Goal: Task Accomplishment & Management: Use online tool/utility

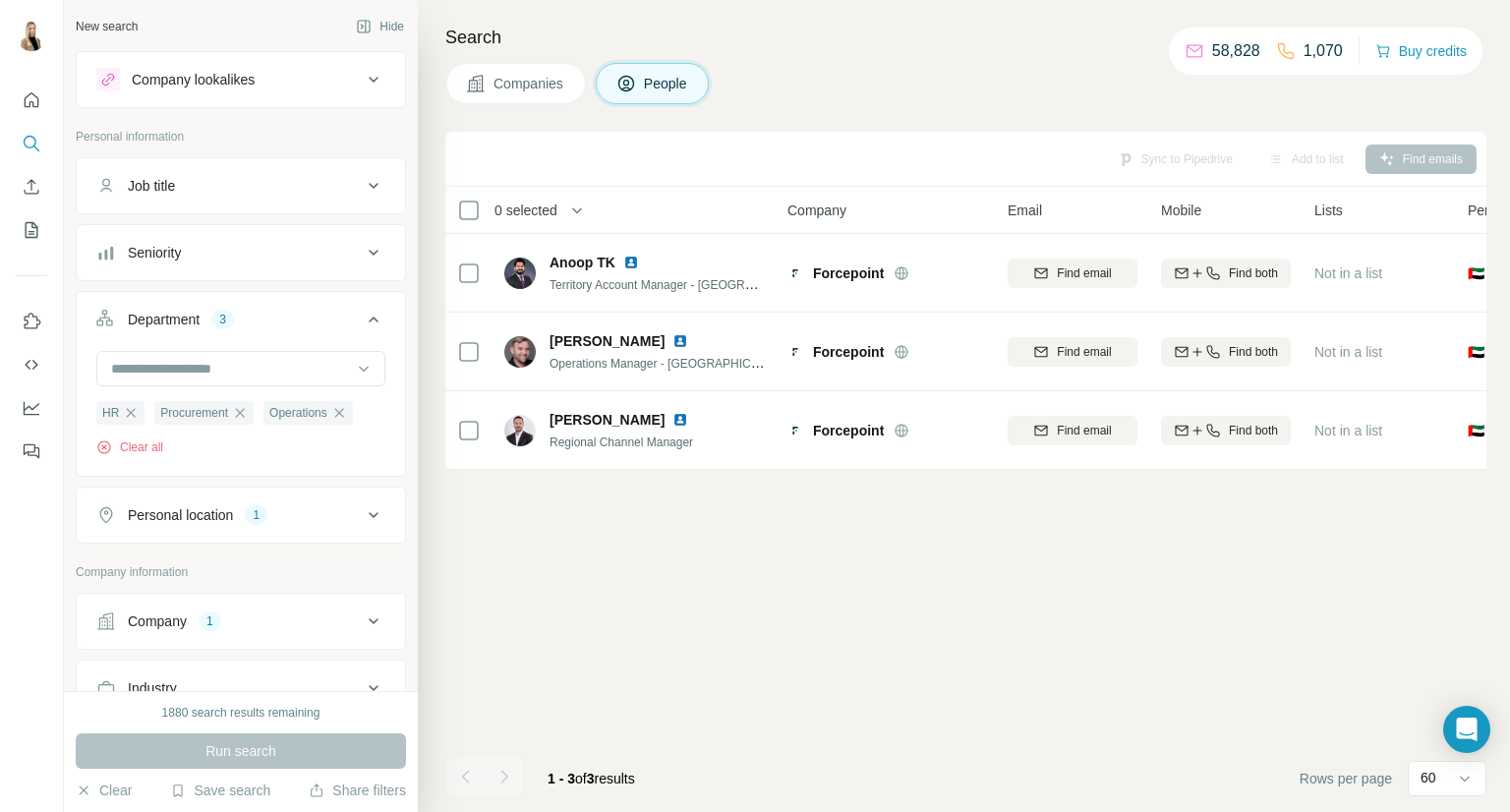
click at [202, 614] on div "1" at bounding box center [209, 622] width 23 height 18
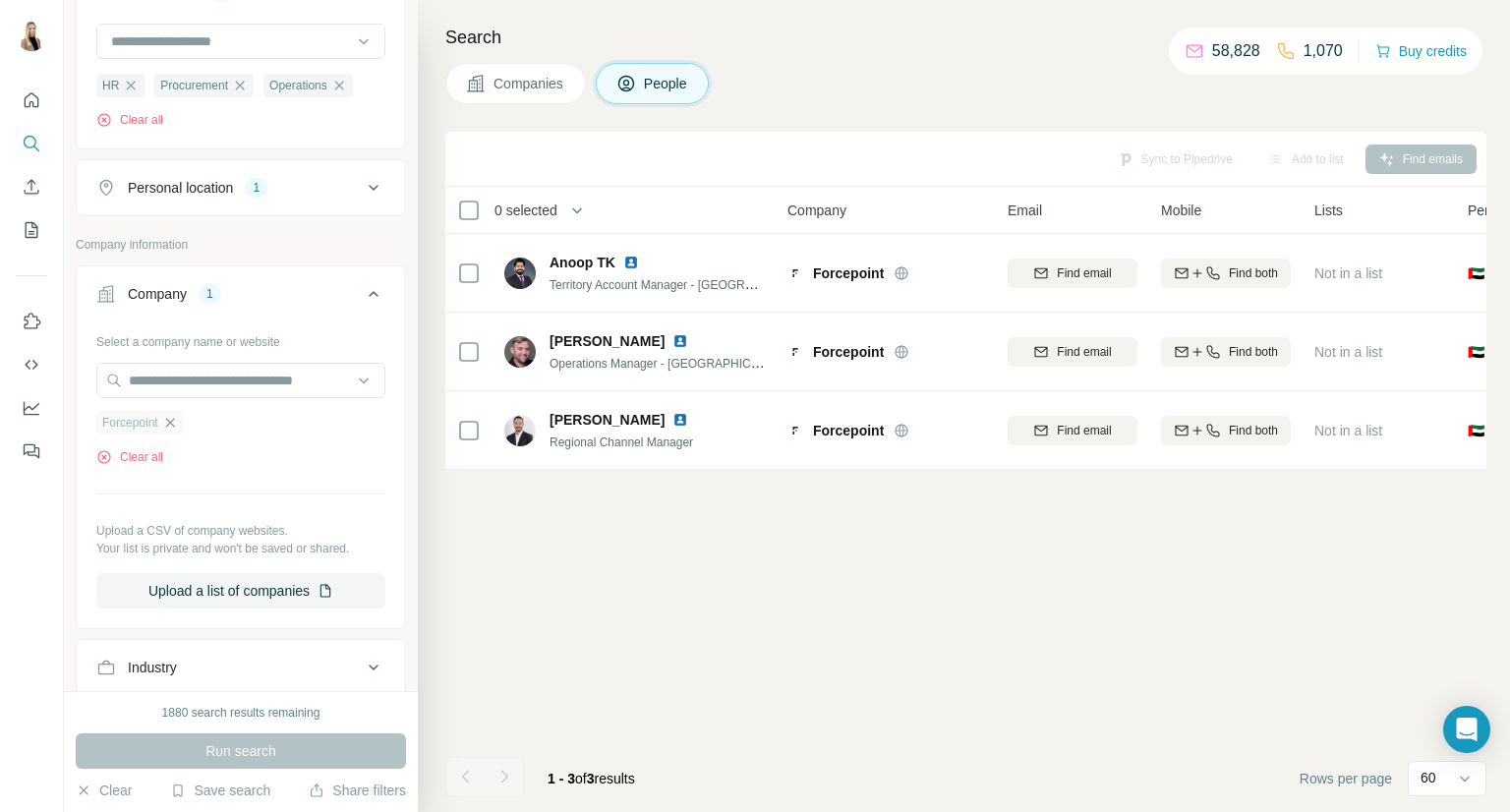
click at [168, 419] on icon "button" at bounding box center [170, 422] width 16 height 16
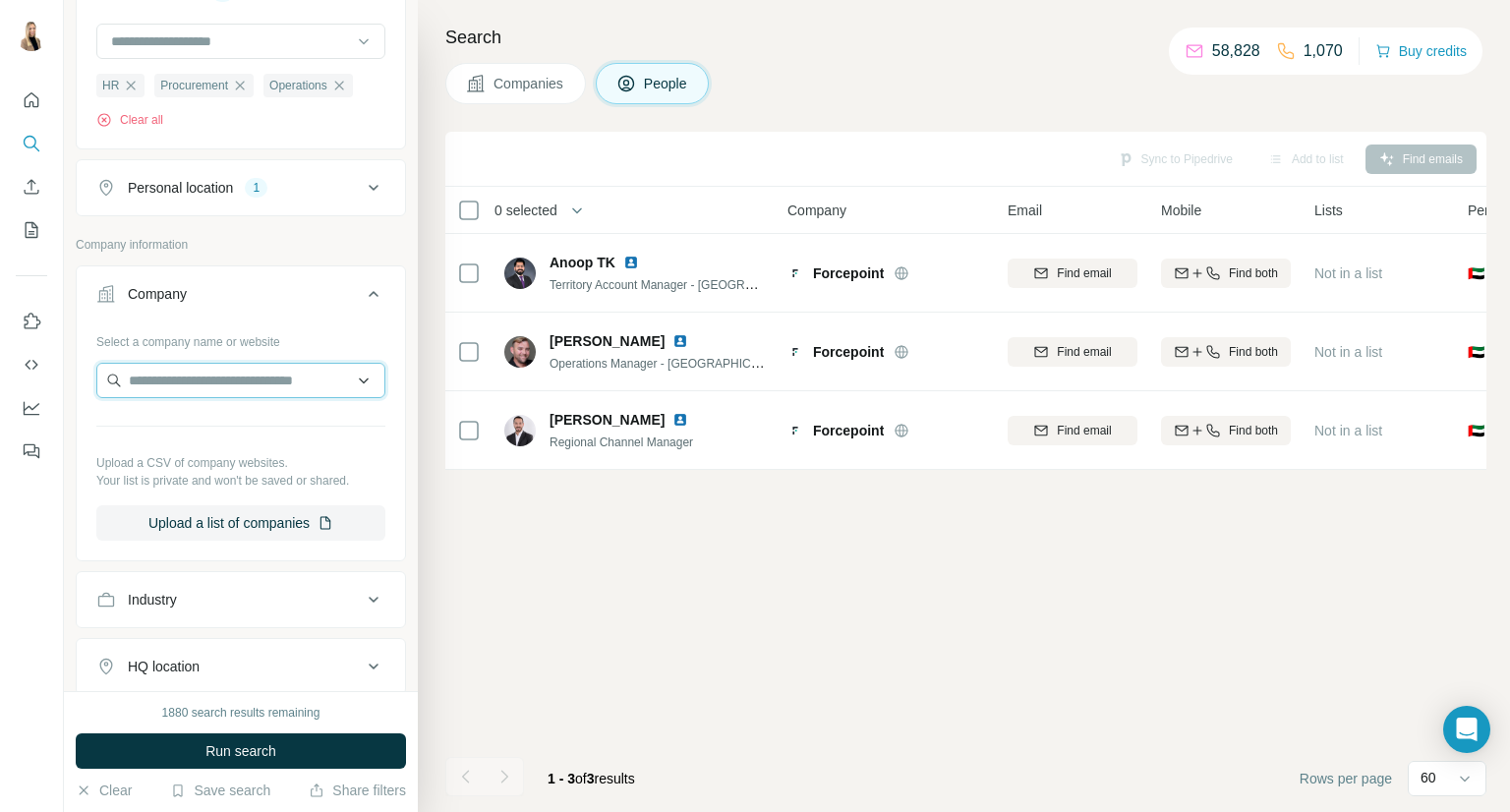
click at [188, 383] on input "text" at bounding box center [241, 381] width 289 height 36
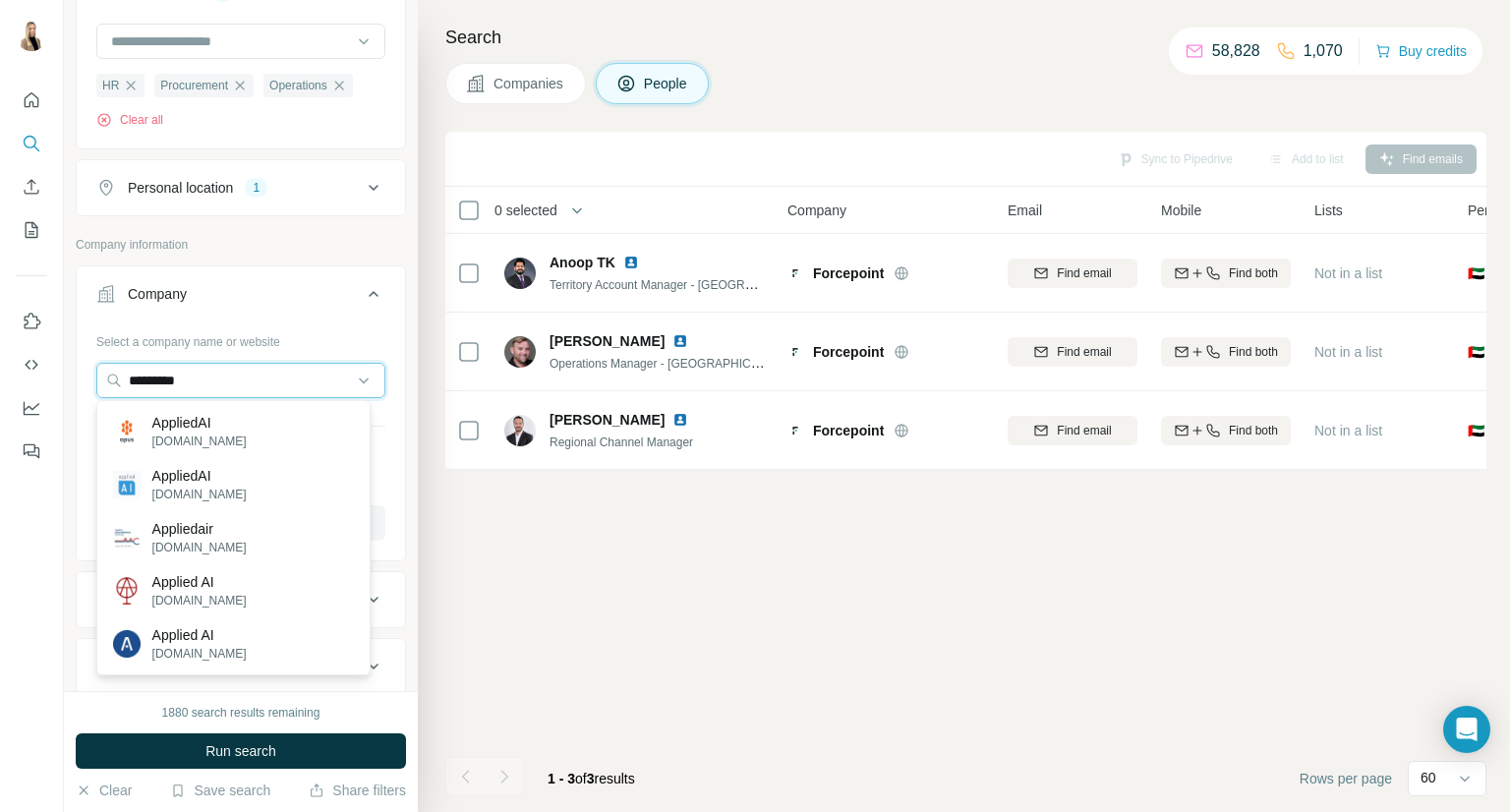
type input "*********"
click at [131, 442] on img at bounding box center [127, 431] width 28 height 28
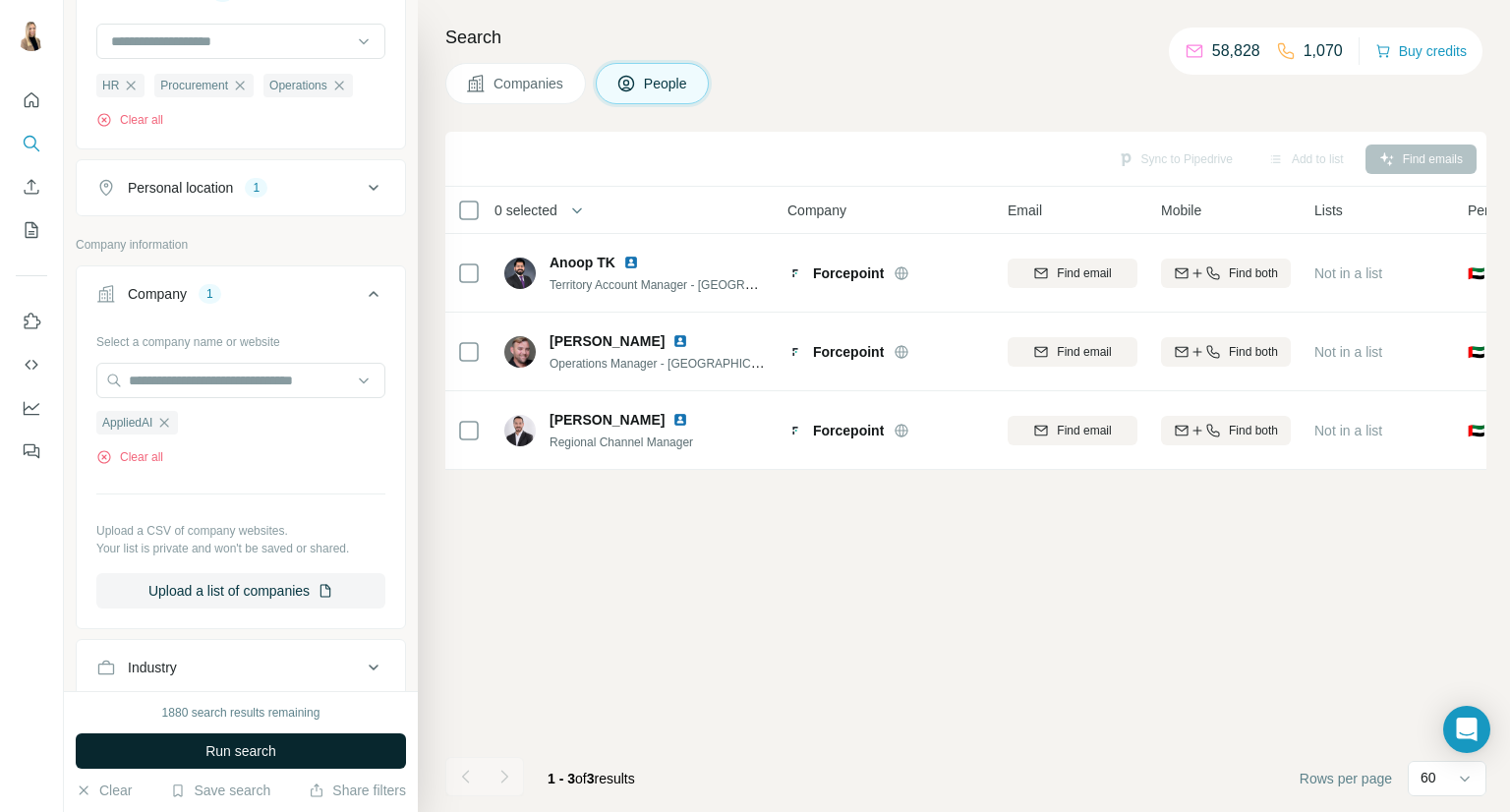
click at [181, 766] on button "Run search" at bounding box center [241, 751] width 331 height 36
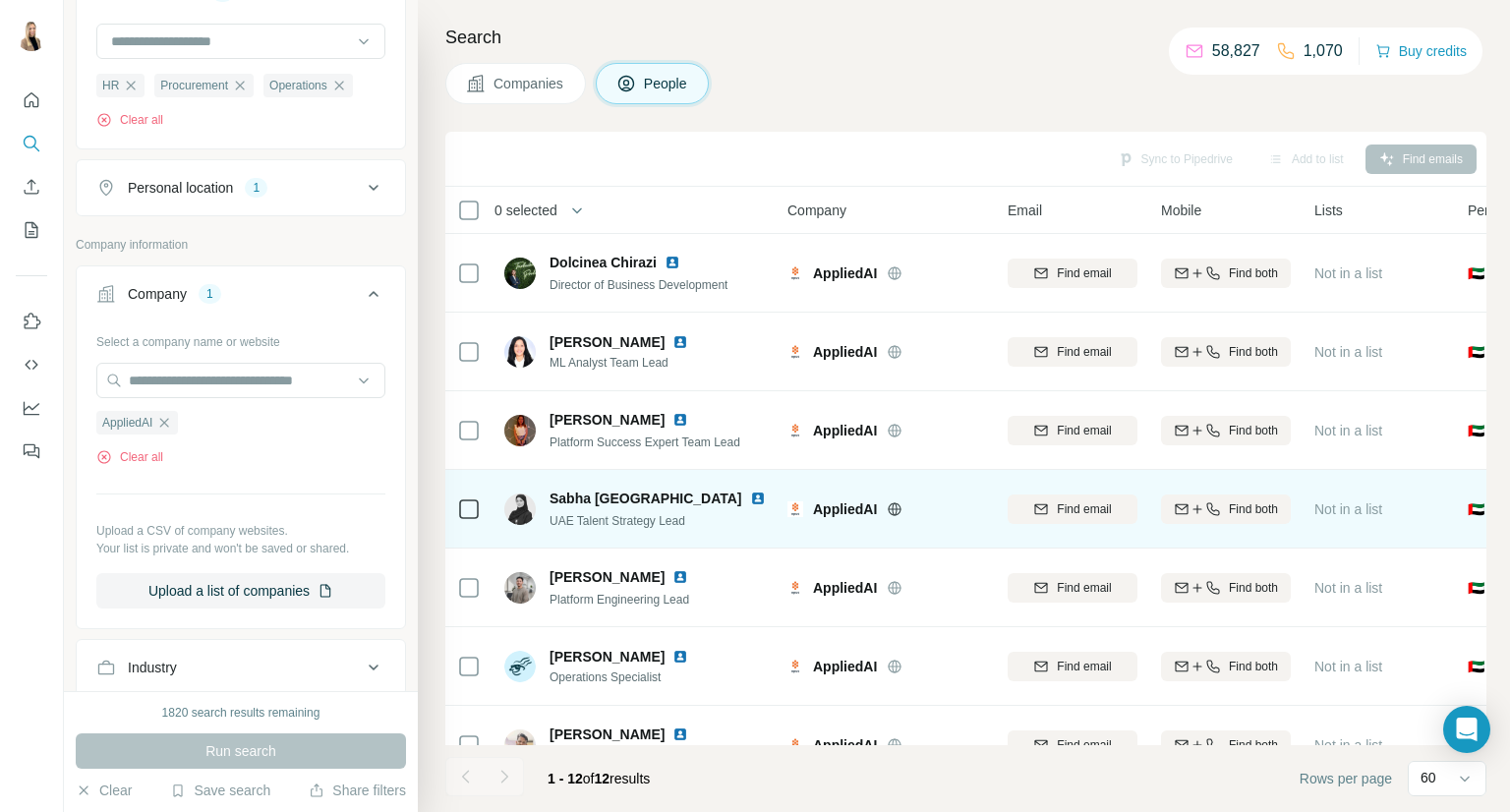
click at [750, 491] on img at bounding box center [758, 498] width 16 height 16
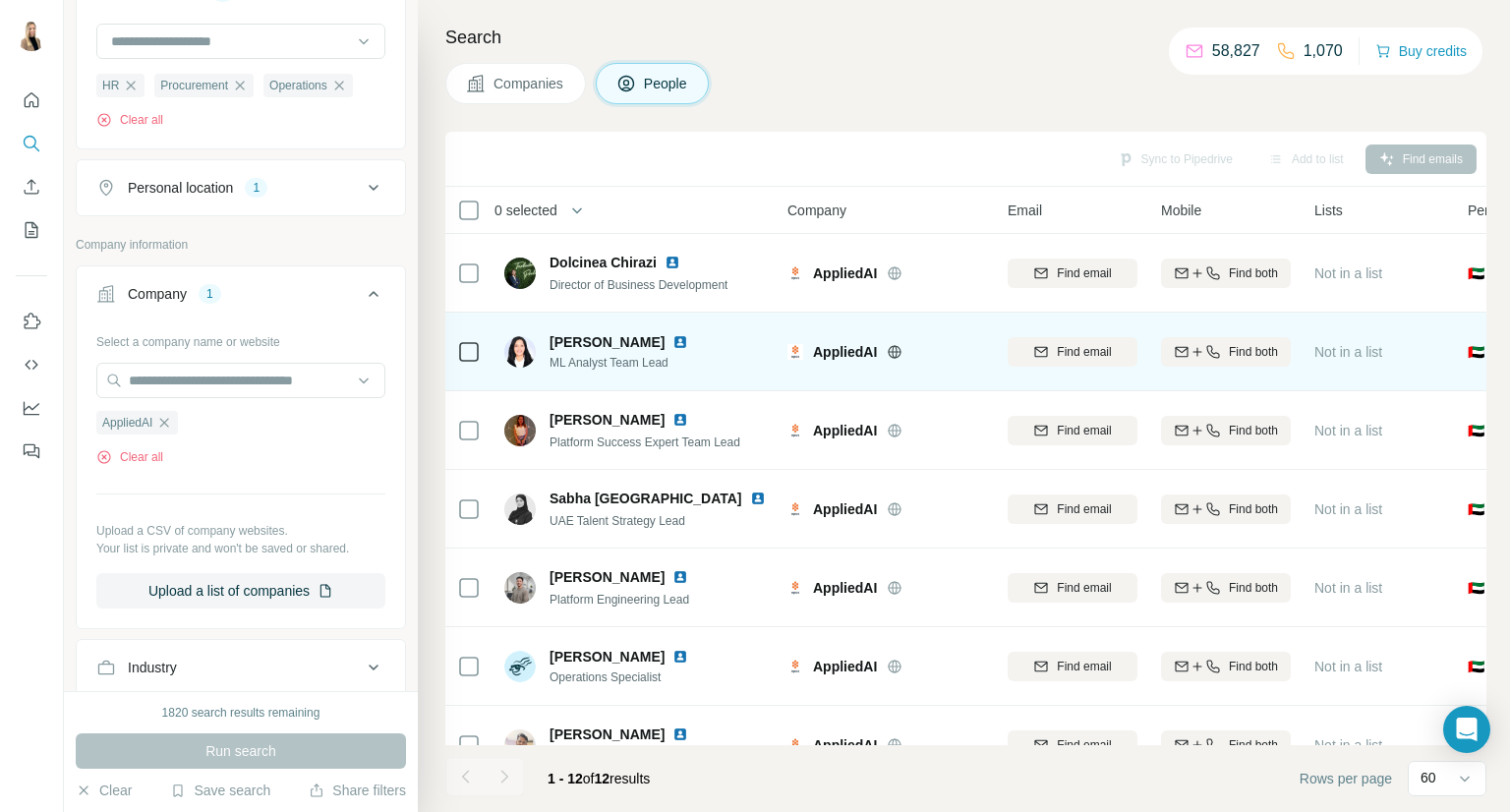
scroll to position [328, 0]
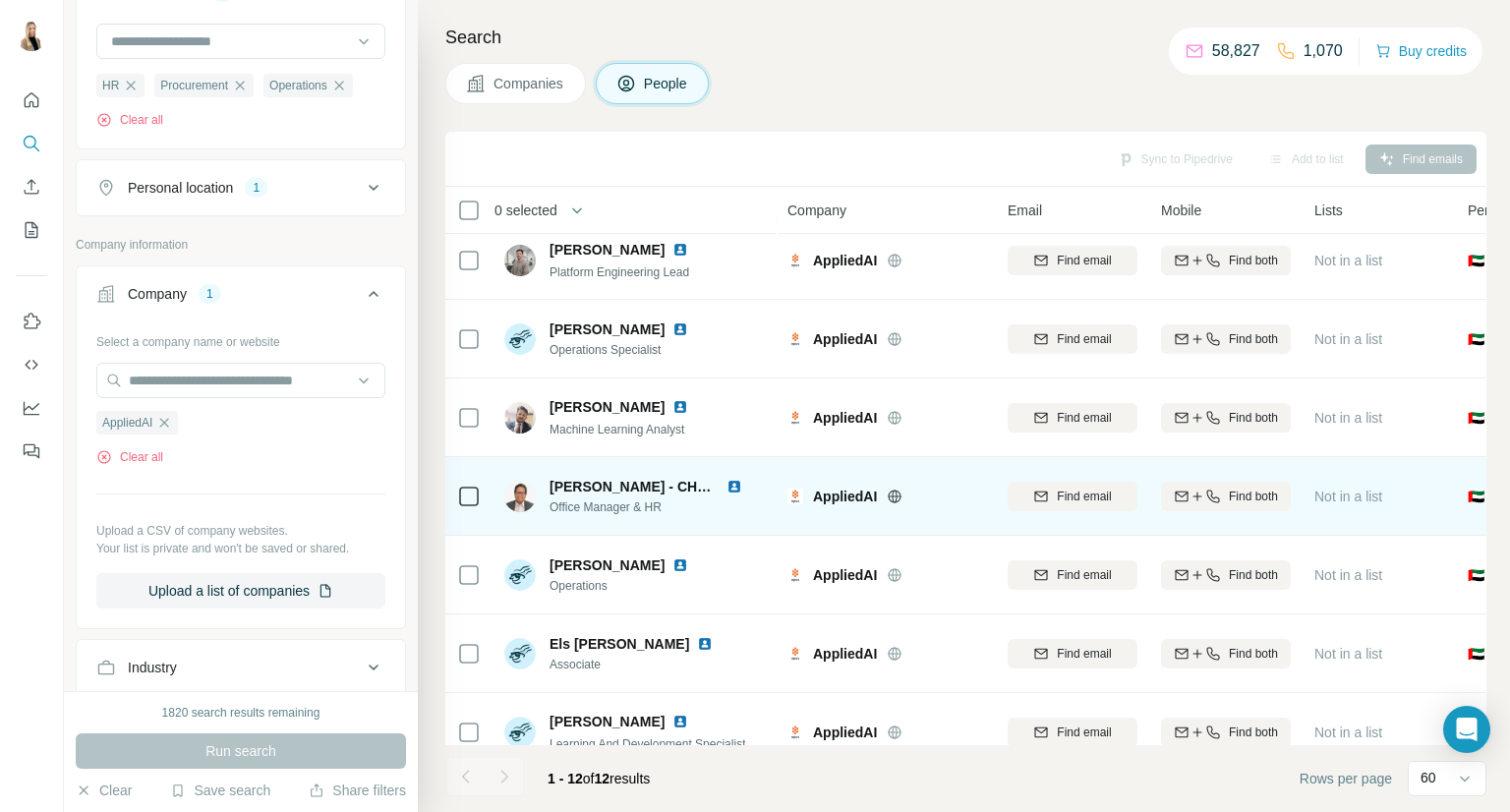
click at [732, 479] on img at bounding box center [734, 486] width 16 height 16
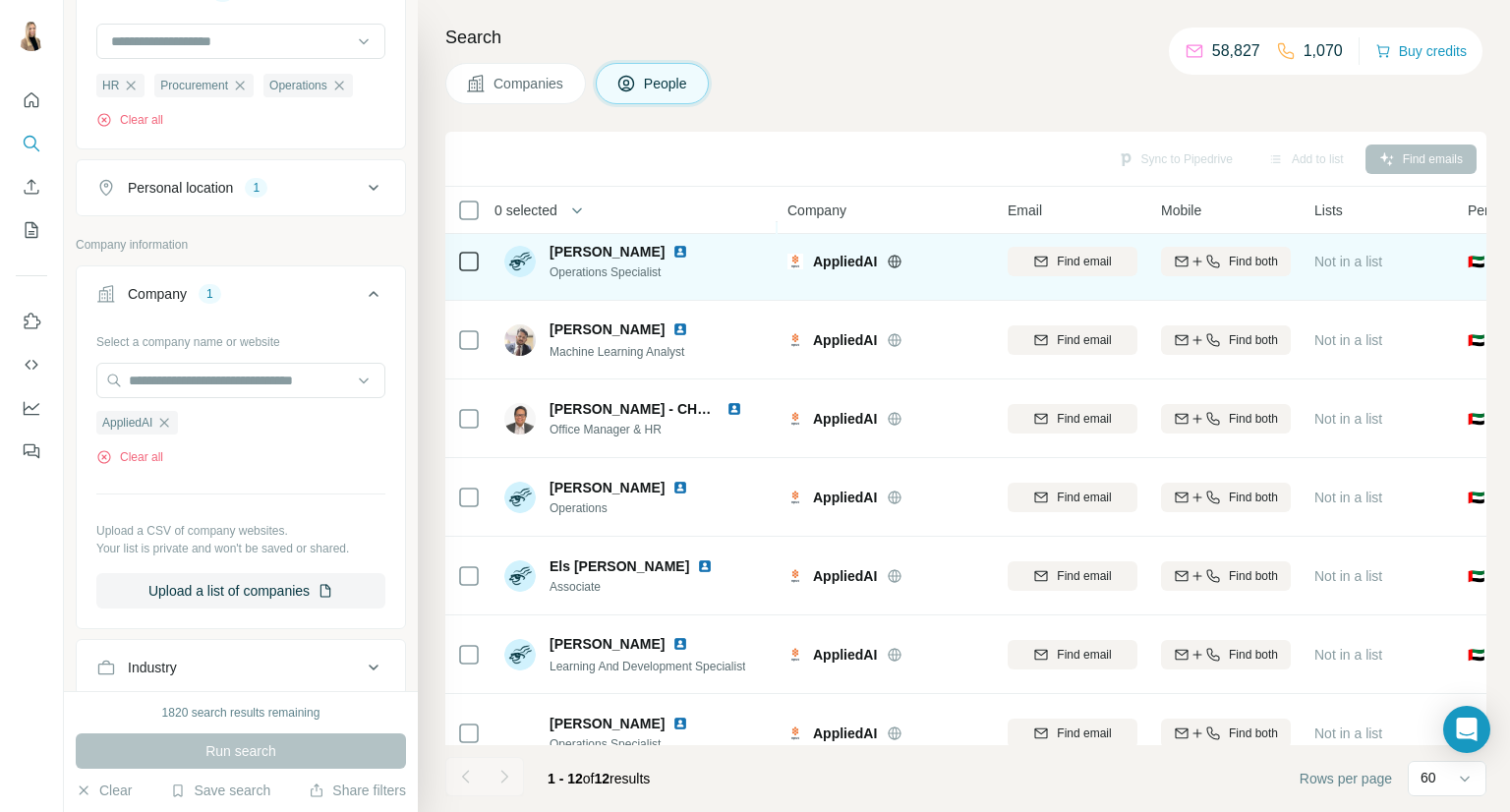
scroll to position [442, 0]
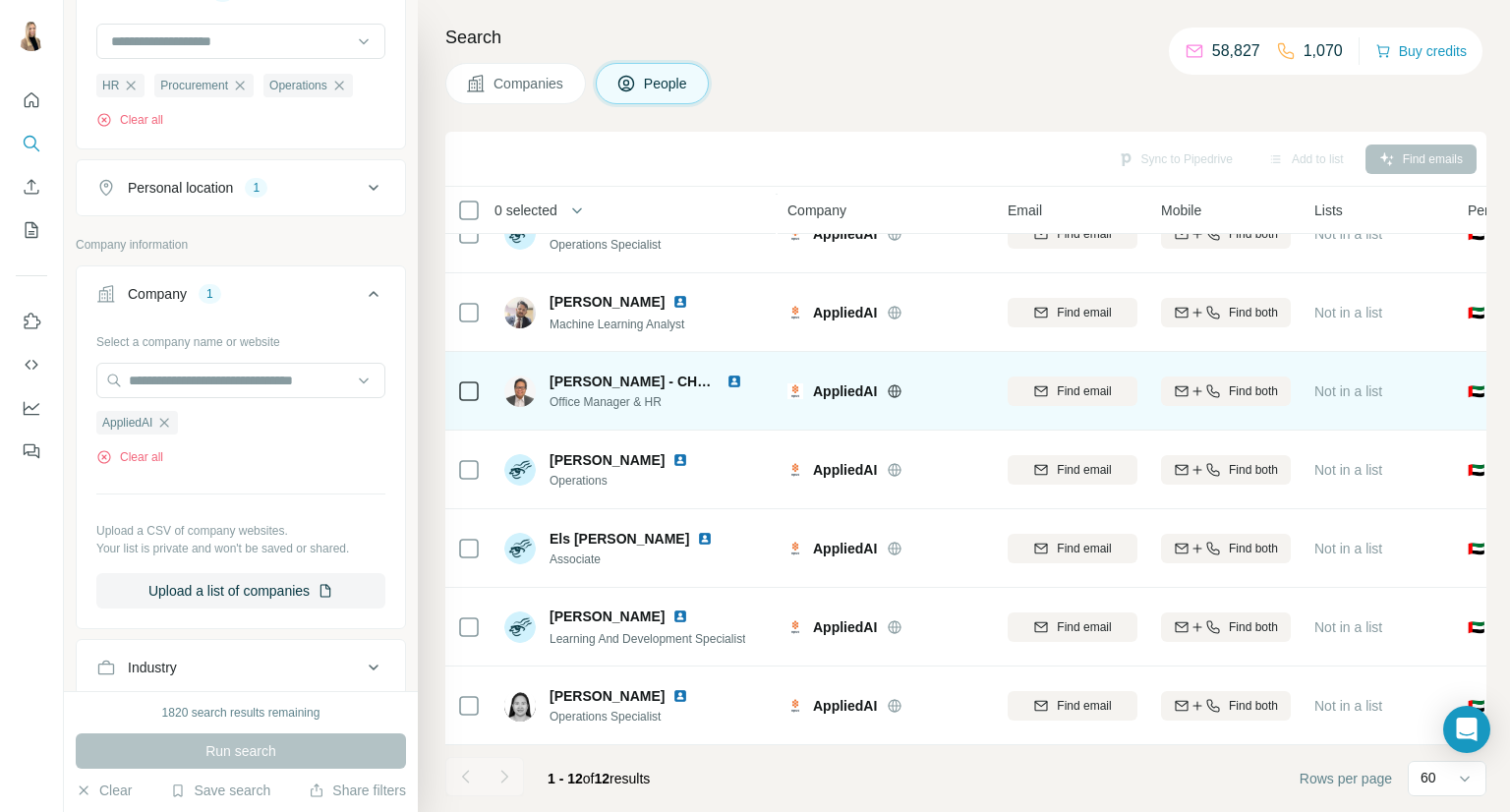
click at [457, 383] on icon at bounding box center [469, 392] width 24 height 24
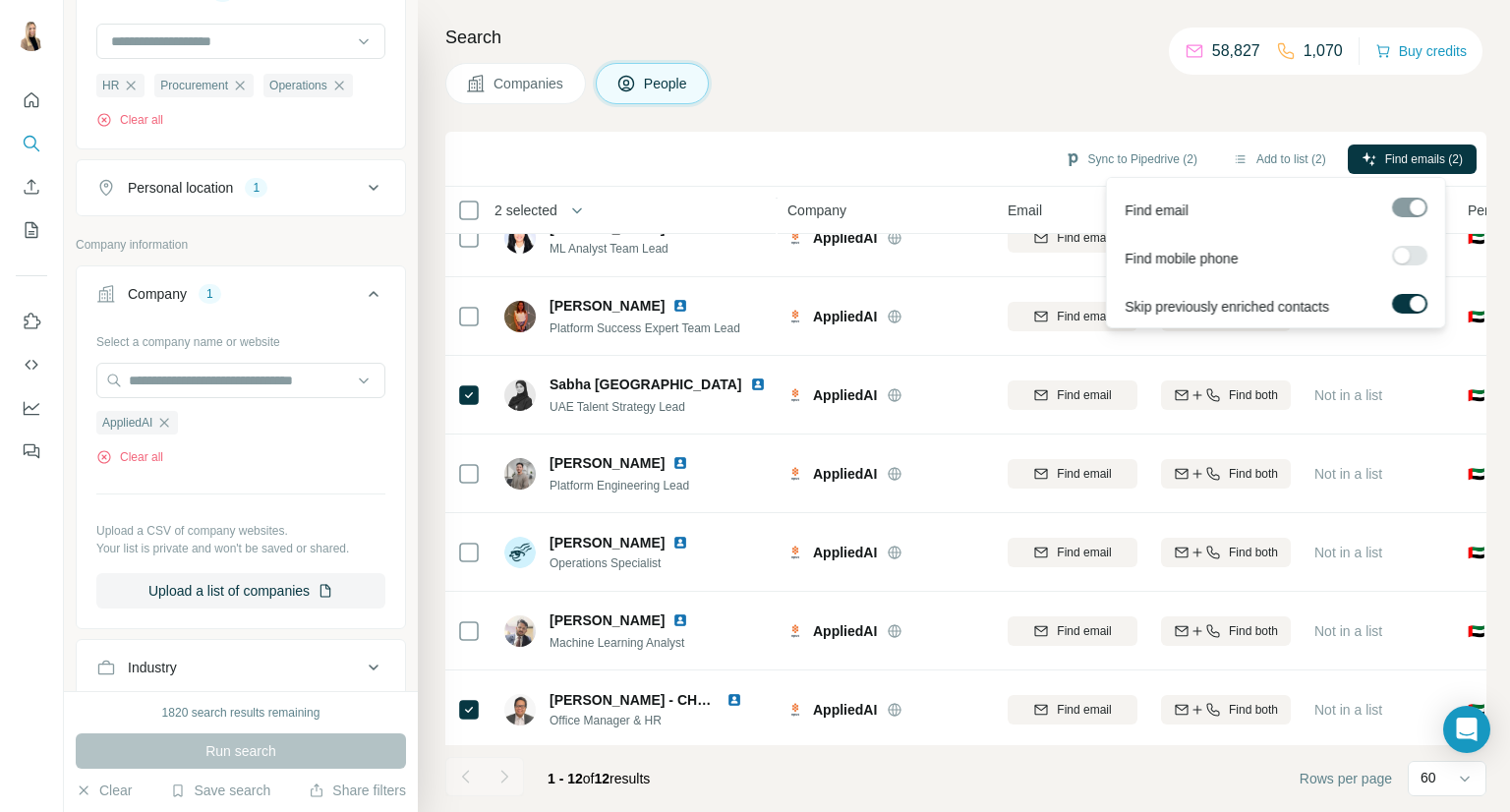
click at [1405, 249] on div at bounding box center [1402, 256] width 16 height 16
click at [1412, 154] on span "Find emails & mobiles (2)" at bounding box center [1397, 159] width 133 height 18
